Goal: Task Accomplishment & Management: Use online tool/utility

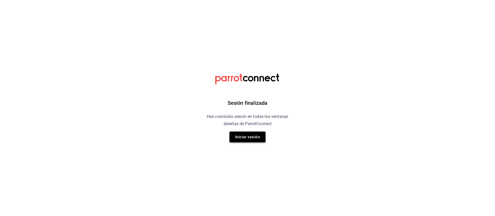
click at [248, 135] on button "Iniciar sesión" at bounding box center [247, 137] width 36 height 11
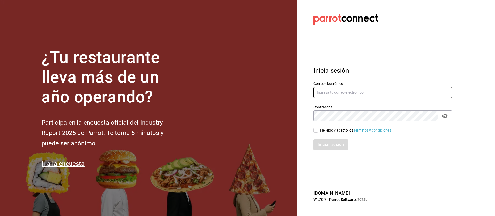
type input "administracion@lapomadosa.mx"
click at [316, 129] on input "He leído y acepto los Términos y condiciones." at bounding box center [315, 130] width 5 height 5
checkbox input "true"
click at [332, 145] on button "Iniciar sesión" at bounding box center [330, 144] width 35 height 11
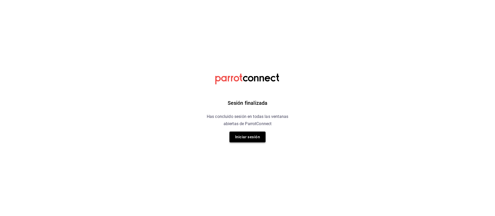
click at [245, 138] on button "Iniciar sesión" at bounding box center [247, 137] width 36 height 11
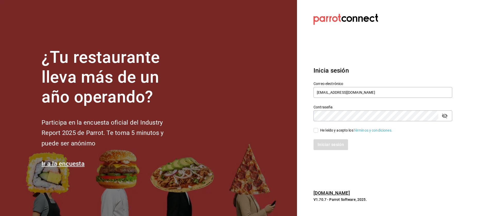
click at [315, 128] on input "He leído y acepto los Términos y condiciones." at bounding box center [315, 130] width 5 height 5
checkbox input "true"
click at [329, 141] on button "Iniciar sesión" at bounding box center [330, 144] width 35 height 11
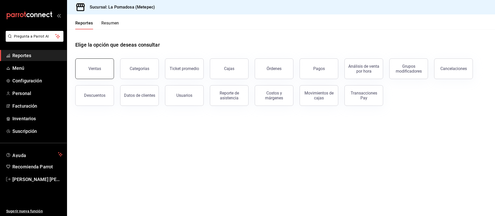
click at [97, 72] on button "Ventas" at bounding box center [94, 68] width 39 height 21
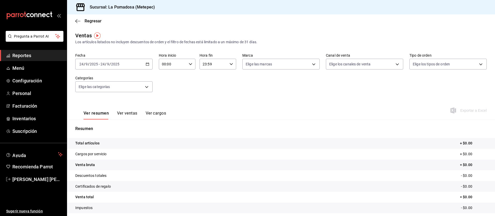
click at [148, 66] on div "[DATE] [DATE] - [DATE] [DATE]" at bounding box center [113, 64] width 77 height 11
click at [97, 129] on span "Rango de fechas" at bounding box center [100, 125] width 40 height 5
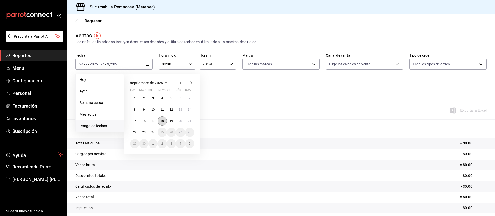
click at [161, 120] on abbr "18" at bounding box center [161, 121] width 3 height 4
click at [189, 119] on button "21" at bounding box center [189, 120] width 9 height 9
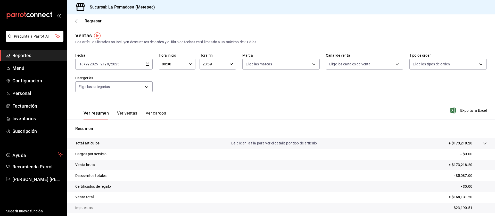
click at [456, 164] on p "= $173,218.20" at bounding box center [467, 164] width 38 height 5
copy p "173,218.20"
click at [458, 174] on p "- $5,087.00" at bounding box center [470, 175] width 33 height 5
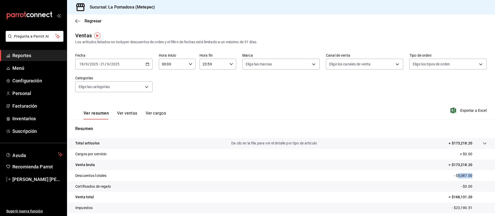
copy p "5,087.00"
click at [148, 64] on \(Stroke\) "button" at bounding box center [147, 64] width 3 height 3
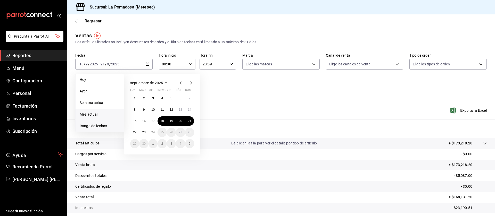
click at [96, 113] on span "Mes actual" at bounding box center [100, 114] width 40 height 5
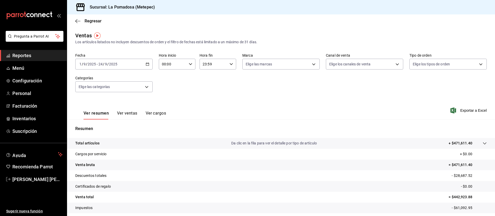
click at [457, 163] on p "= $471,611.40" at bounding box center [467, 164] width 38 height 5
copy p "471,611.40"
click at [459, 175] on p "- $28,687.52" at bounding box center [468, 175] width 35 height 5
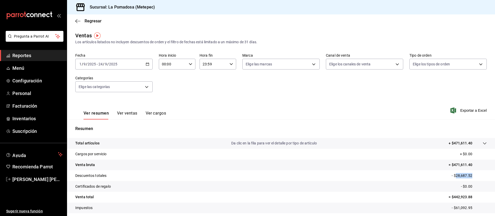
copy p "28,687.52"
click at [27, 53] on span "Reportes" at bounding box center [37, 55] width 50 height 7
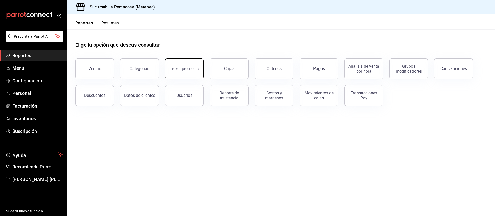
click at [186, 73] on button "Ticket promedio" at bounding box center [184, 68] width 39 height 21
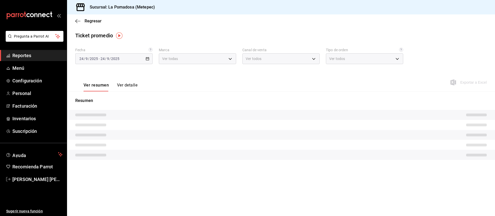
type input "26770a04-f713-4e61-b01c-a965f3f43d2a"
type input "PARROT,UBER_EATS,RAPPI,DIDI_FOOD,ONLINE"
type input "8279d609-ebc8-4968-87eb-1940d668296a,d7c139bf-efa8-43f6-913b-77036619544a,5e41b…"
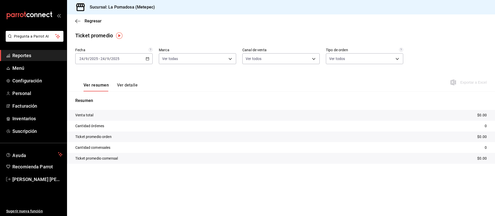
click at [149, 59] on \(Stroke\) "button" at bounding box center [147, 58] width 3 height 3
click at [101, 119] on span "Rango de fechas" at bounding box center [100, 120] width 40 height 5
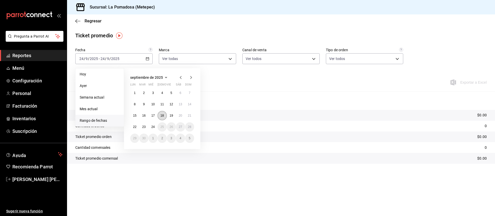
click at [161, 115] on abbr "18" at bounding box center [161, 116] width 3 height 4
click at [188, 116] on abbr "21" at bounding box center [189, 116] width 3 height 4
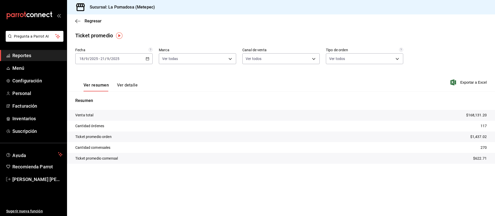
click at [150, 59] on div "2025-09-18 18 / 9 / 2025 - 2025-09-21 21 / 9 / 2025" at bounding box center [113, 58] width 77 height 11
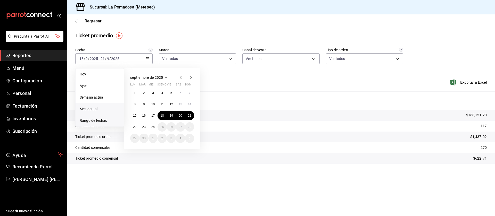
click at [91, 109] on span "Mes actual" at bounding box center [100, 108] width 40 height 5
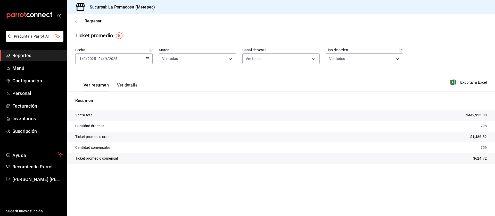
click at [24, 56] on span "Reportes" at bounding box center [37, 55] width 50 height 7
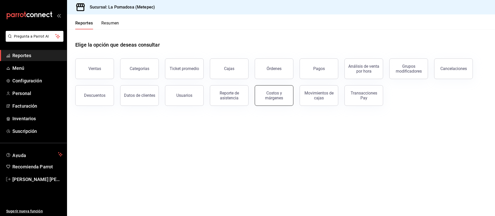
click at [276, 98] on div "Costos y márgenes" at bounding box center [274, 96] width 32 height 10
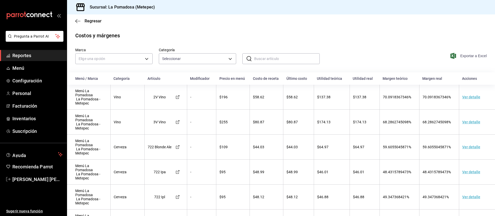
click at [465, 57] on span "Exportar a Excel" at bounding box center [468, 56] width 35 height 6
